Goal: Transaction & Acquisition: Purchase product/service

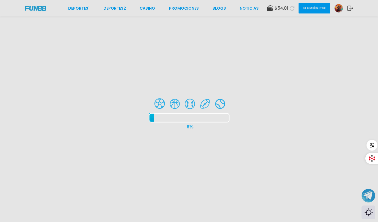
click at [76, 6] on div at bounding box center [189, 111] width 378 height 222
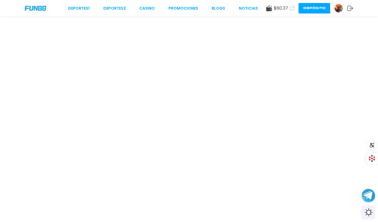
click at [290, 8] on icon at bounding box center [291, 8] width 5 height 5
click at [351, 10] on use at bounding box center [350, 8] width 6 height 5
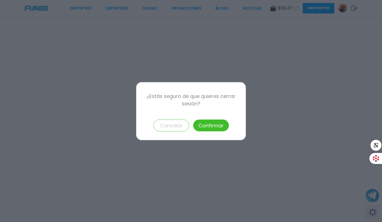
click at [214, 129] on button "Confirmar" at bounding box center [211, 125] width 36 height 12
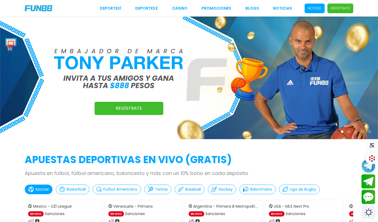
click at [318, 5] on span "Acceso" at bounding box center [314, 9] width 20 height 10
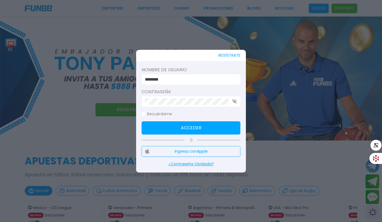
click at [190, 127] on button "Acceder" at bounding box center [191, 127] width 99 height 13
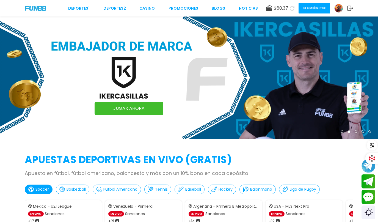
click at [83, 10] on link "Deportes 1" at bounding box center [78, 8] width 21 height 6
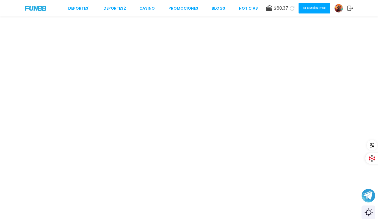
click at [291, 8] on icon at bounding box center [292, 8] width 5 height 5
